Goal: Task Accomplishment & Management: Manage account settings

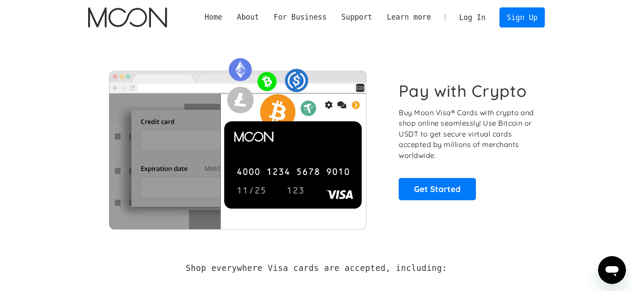
click at [434, 68] on div "Pay with Crypto Buy Moon Visa® Cards with crypto and shop online seamlessly! Us…" at bounding box center [316, 140] width 457 height 177
click at [471, 17] on link "Log In" at bounding box center [472, 17] width 41 height 19
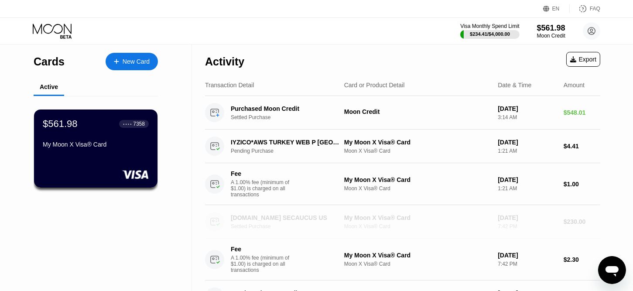
click at [423, 221] on div "My Moon X Visa® Card" at bounding box center [417, 217] width 147 height 7
